Goal: Navigation & Orientation: Find specific page/section

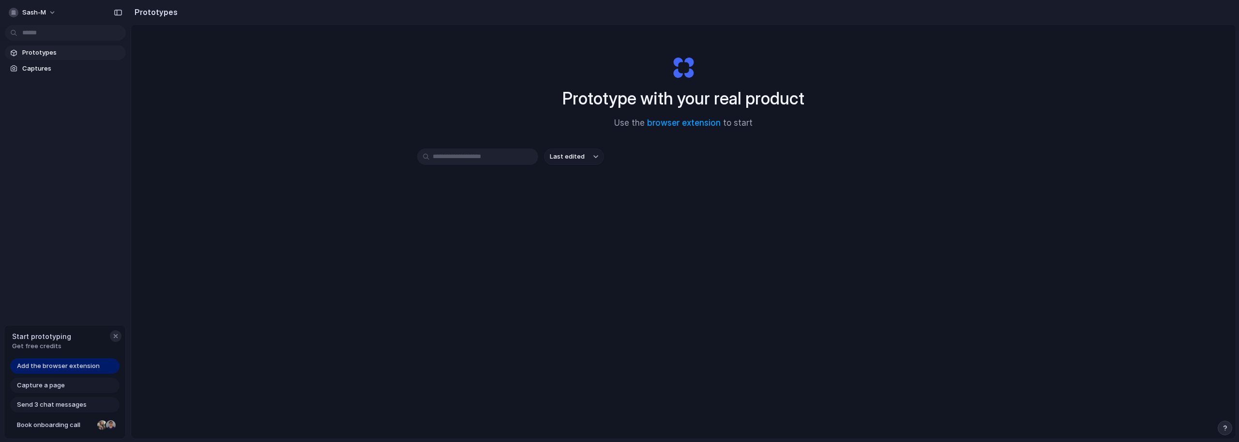
click at [113, 334] on div "button" at bounding box center [116, 336] width 8 height 8
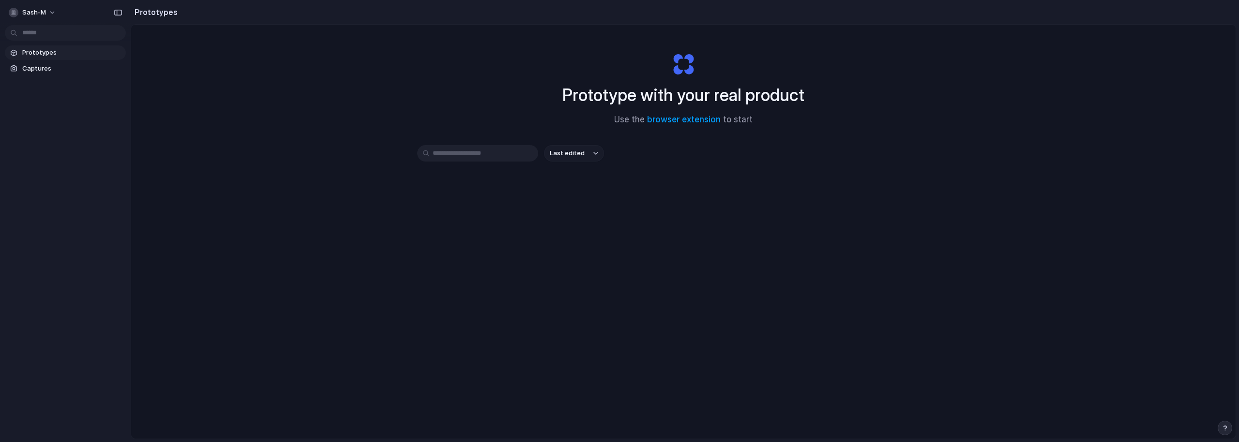
click at [599, 158] on button "Last edited" at bounding box center [574, 153] width 60 height 16
click at [474, 232] on div "Last edited Last created Alphabetical" at bounding box center [619, 221] width 1239 height 442
click at [37, 54] on span "Prototypes" at bounding box center [72, 53] width 100 height 10
click at [49, 10] on button "sash-m" at bounding box center [33, 12] width 56 height 15
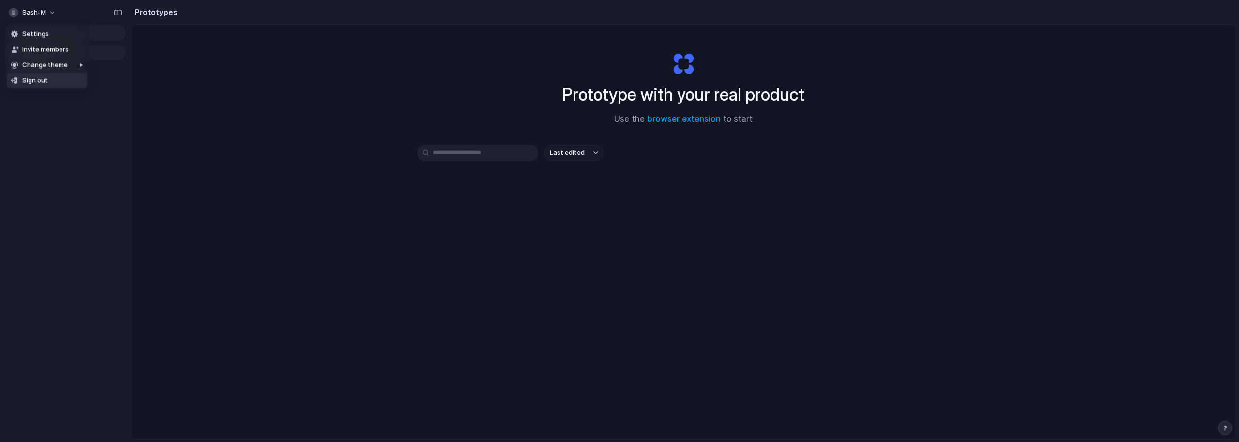
click at [57, 139] on div "Settings Invite members Change theme Sign out" at bounding box center [619, 221] width 1239 height 442
click at [158, 15] on h2 "Prototypes" at bounding box center [154, 12] width 47 height 12
click at [45, 71] on span "Captures" at bounding box center [72, 69] width 100 height 10
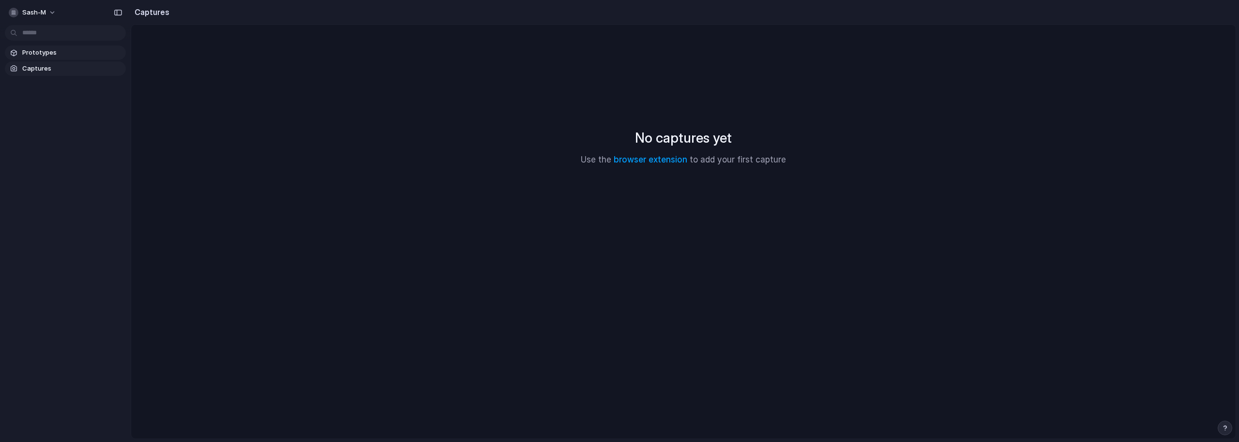
click at [47, 53] on span "Prototypes" at bounding box center [72, 53] width 100 height 10
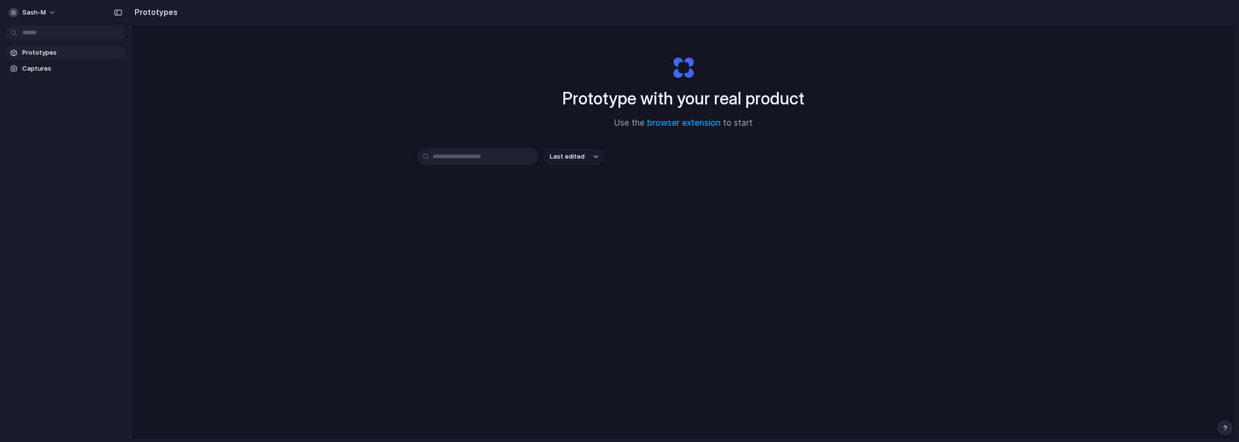
click at [418, 290] on div "Prototype with your real product Use the browser extension to start Last edited" at bounding box center [683, 257] width 1104 height 465
